Goal: Task Accomplishment & Management: Manage account settings

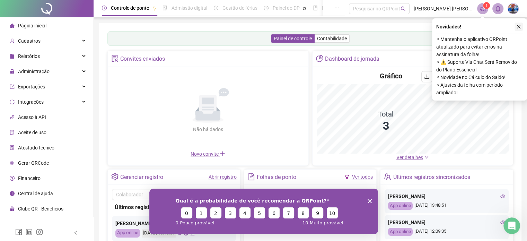
click at [519, 29] on button "button" at bounding box center [518, 27] width 8 height 8
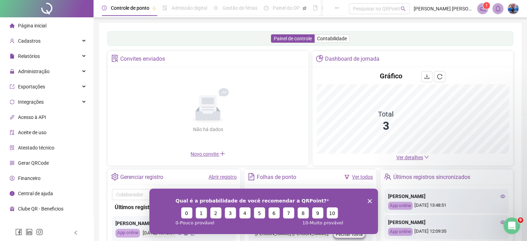
click at [368, 201] on icon "Fechar inquérito" at bounding box center [369, 200] width 4 height 4
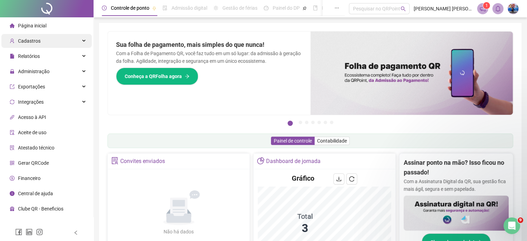
click at [77, 40] on div "Cadastros" at bounding box center [46, 41] width 90 height 14
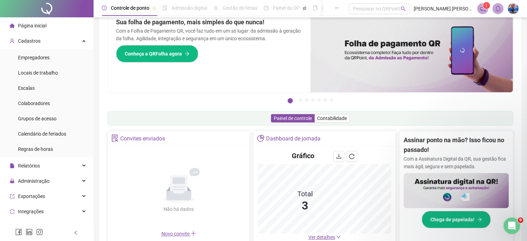
scroll to position [35, 0]
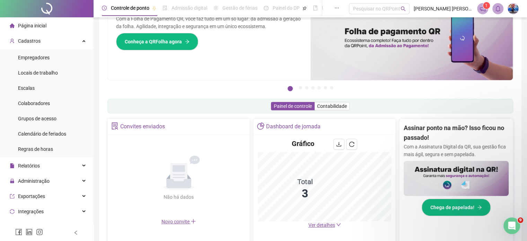
click at [334, 224] on span "Ver detalhes" at bounding box center [321, 225] width 27 height 6
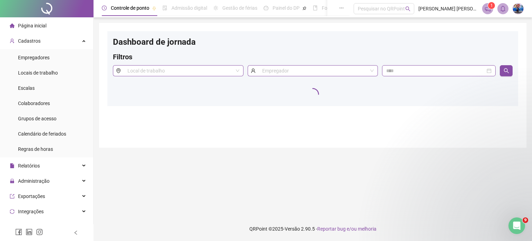
click at [55, 29] on li "Página inicial" at bounding box center [46, 26] width 90 height 14
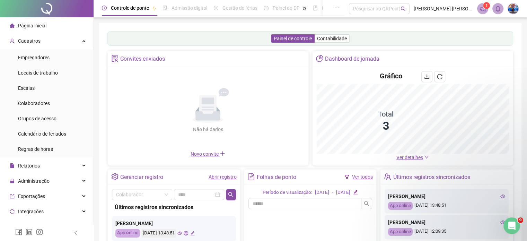
click at [405, 155] on span "Ver detalhes" at bounding box center [409, 157] width 27 height 6
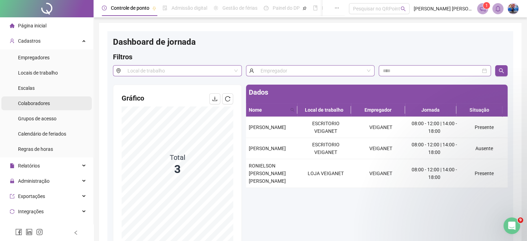
click at [52, 108] on li "Colaboradores" at bounding box center [46, 103] width 90 height 14
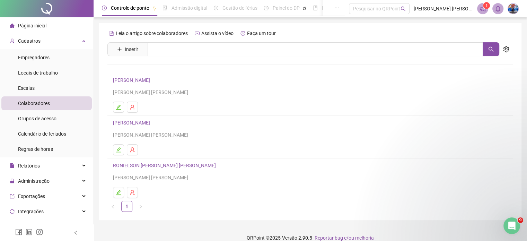
click at [140, 123] on link "[PERSON_NAME]" at bounding box center [132, 123] width 39 height 6
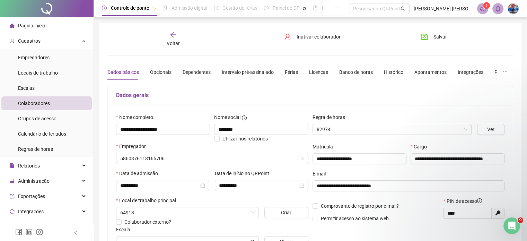
type input "**********"
click at [47, 25] on li "Página inicial" at bounding box center [46, 26] width 90 height 14
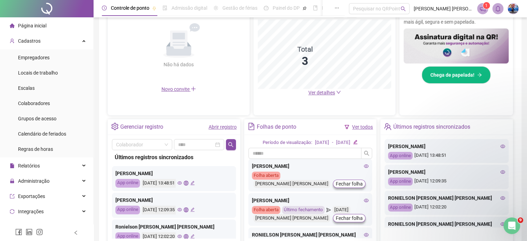
scroll to position [209, 0]
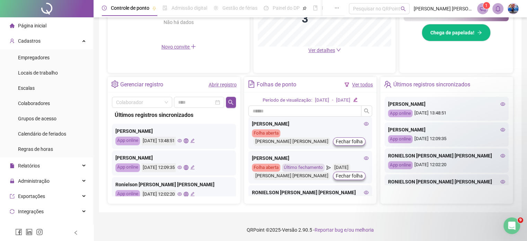
click at [30, 28] on span "Página inicial" at bounding box center [32, 26] width 28 height 6
click at [327, 50] on span "Ver detalhes" at bounding box center [321, 50] width 27 height 6
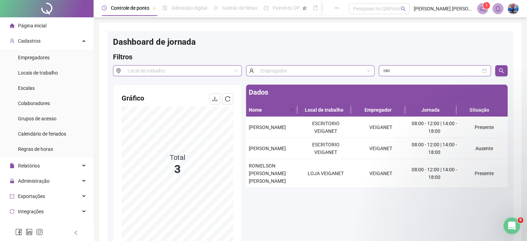
click at [41, 28] on span "Página inicial" at bounding box center [32, 26] width 28 height 6
